Goal: Use online tool/utility: Use online tool/utility

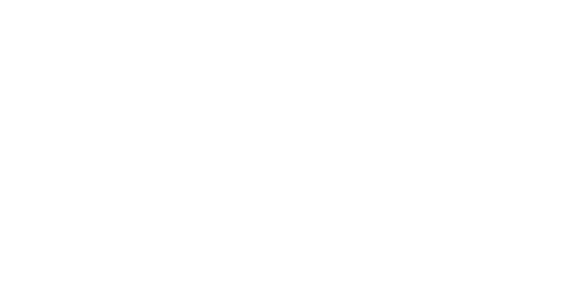
click at [304, 150] on div at bounding box center [293, 142] width 587 height 285
